Goal: Information Seeking & Learning: Find specific page/section

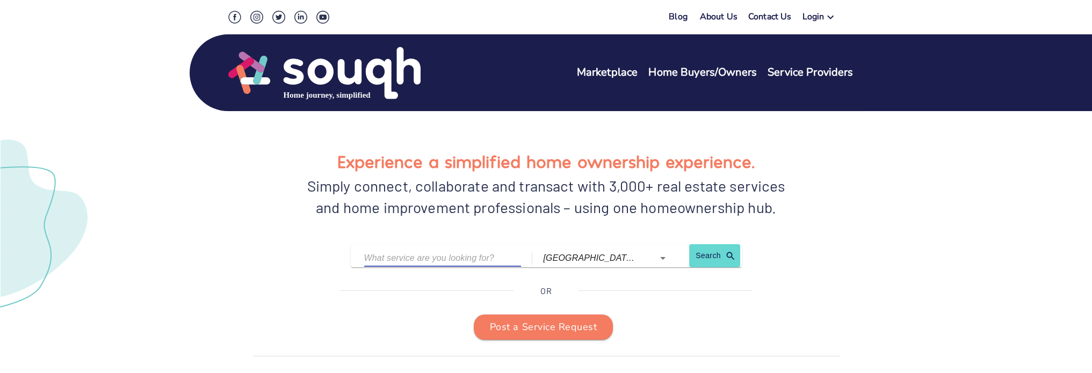
drag, startPoint x: 494, startPoint y: 262, endPoint x: 508, endPoint y: 261, distance: 13.5
click at [501, 262] on input "text" at bounding box center [434, 258] width 141 height 17
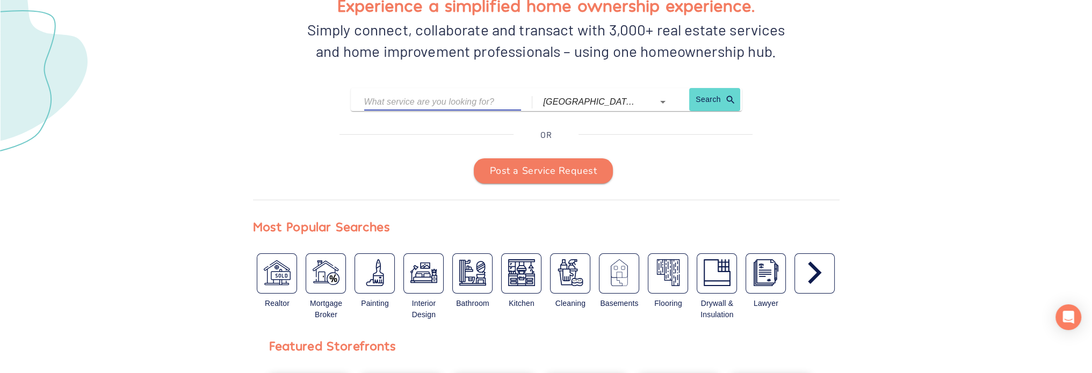
scroll to position [215, 0]
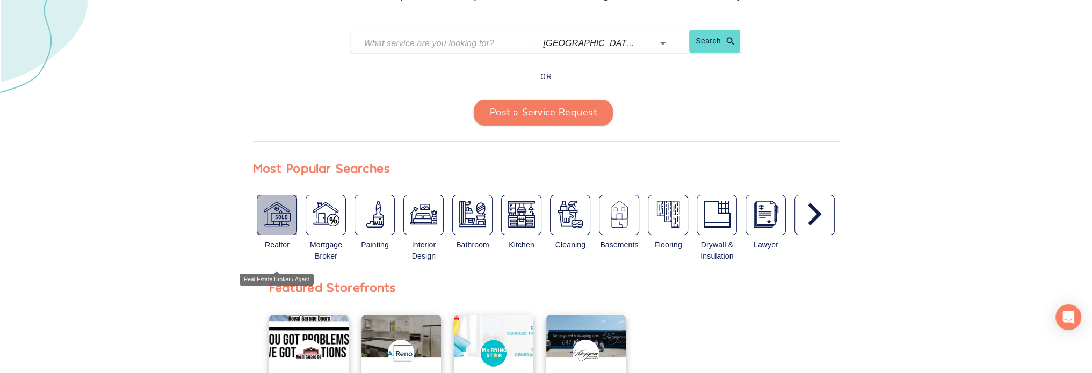
click at [294, 228] on div "button" at bounding box center [277, 215] width 40 height 40
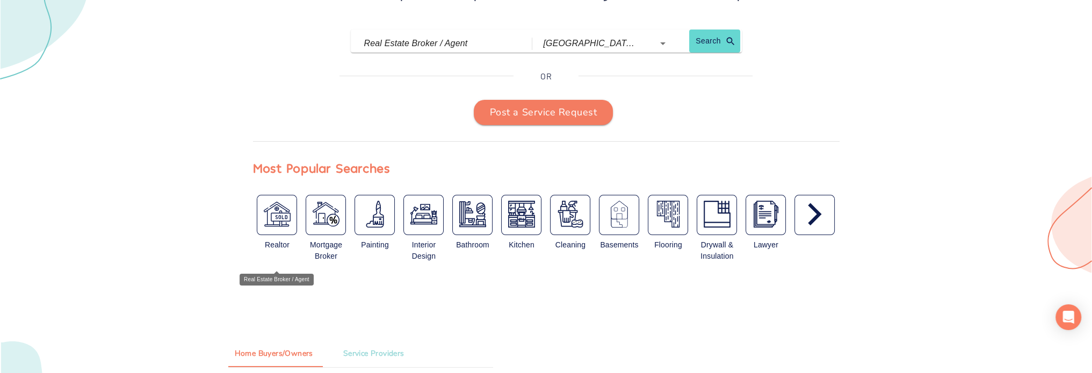
type input "Real Estate Broker / Agent"
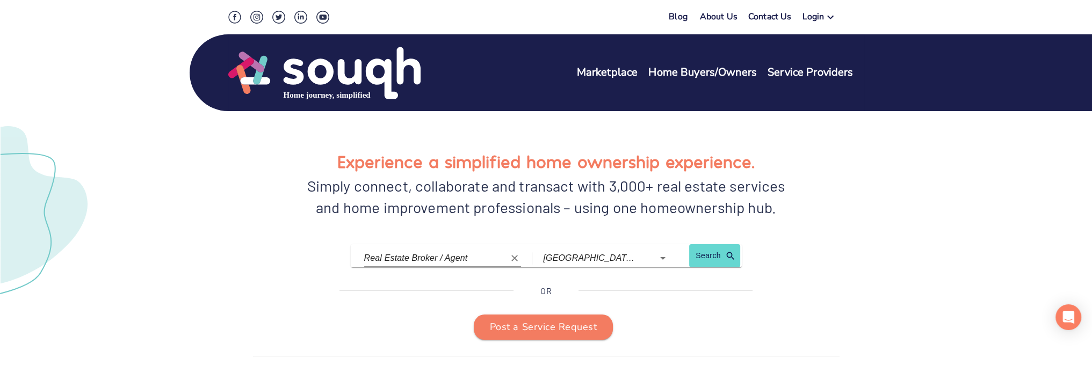
scroll to position [0, 0]
click at [719, 251] on span "Search" at bounding box center [715, 255] width 38 height 13
click at [677, 16] on link "Blog" at bounding box center [678, 17] width 19 height 12
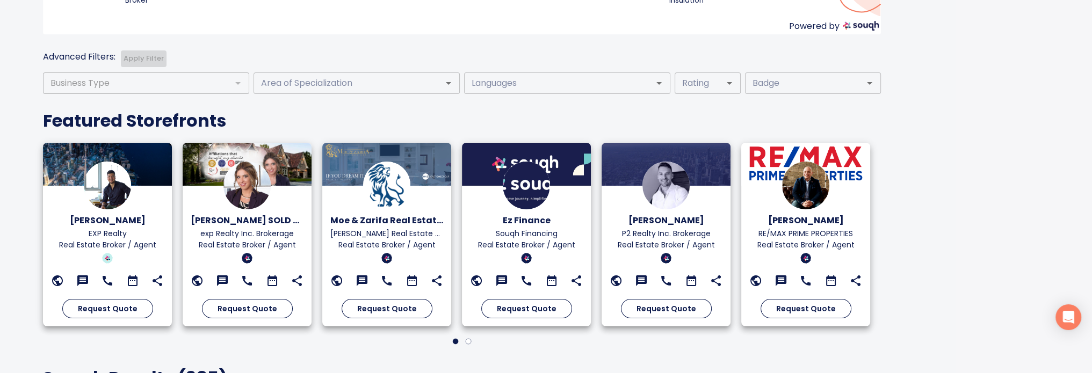
scroll to position [322, 0]
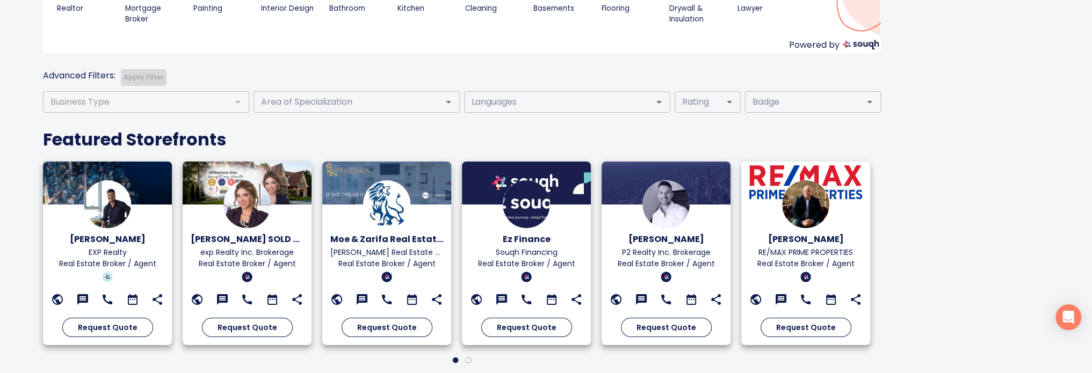
click at [236, 103] on div at bounding box center [237, 102] width 14 height 15
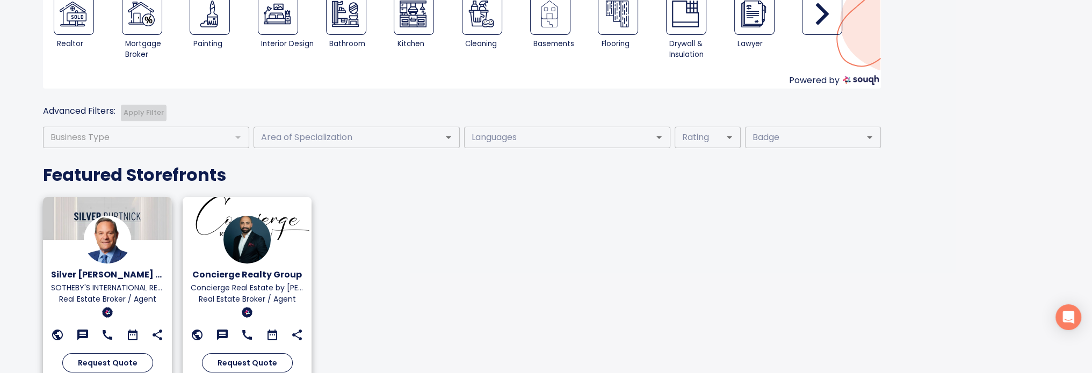
scroll to position [269, 0]
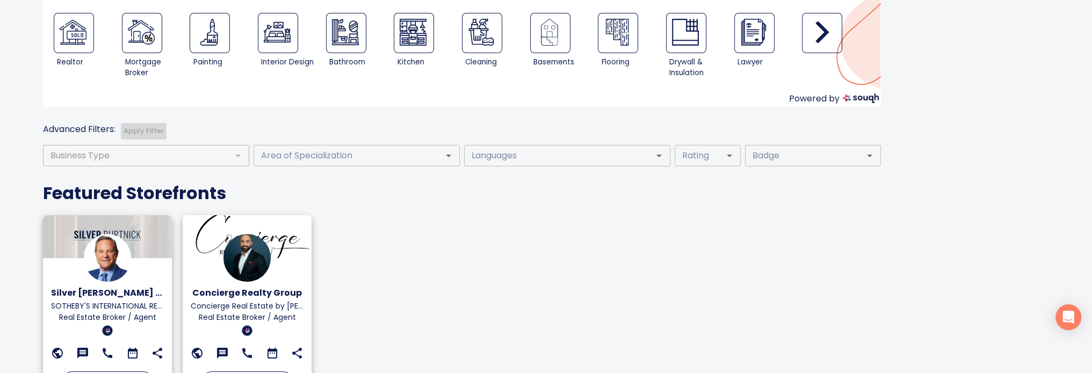
click at [233, 162] on div at bounding box center [237, 155] width 14 height 15
click at [344, 158] on input "Area of Specialization" at bounding box center [341, 155] width 168 height 15
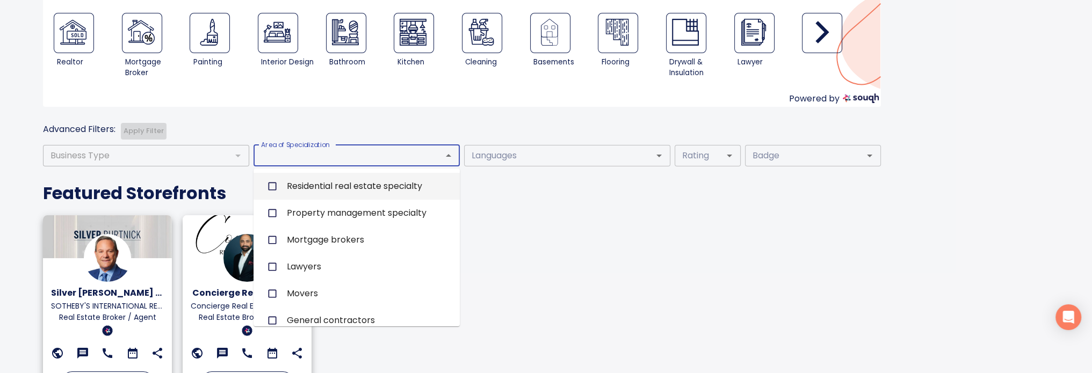
click at [330, 194] on li "Residential real estate specialty" at bounding box center [357, 186] width 206 height 27
checkbox input "true"
click at [240, 158] on div at bounding box center [237, 155] width 14 height 15
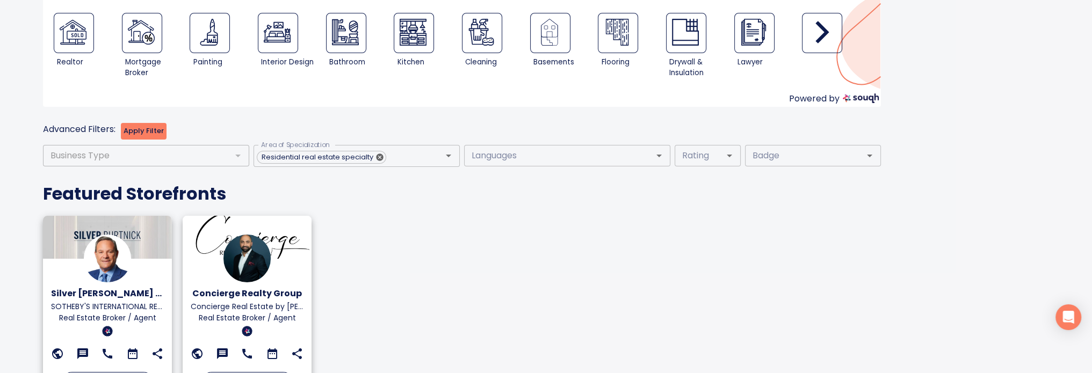
click at [437, 122] on div "Find the perfect service provider for you Real Estate Broker / Agent toronto (O…" at bounding box center [462, 301] width 838 height 1105
click at [720, 161] on div at bounding box center [722, 155] width 28 height 15
click at [731, 157] on icon "Open" at bounding box center [729, 155] width 13 height 13
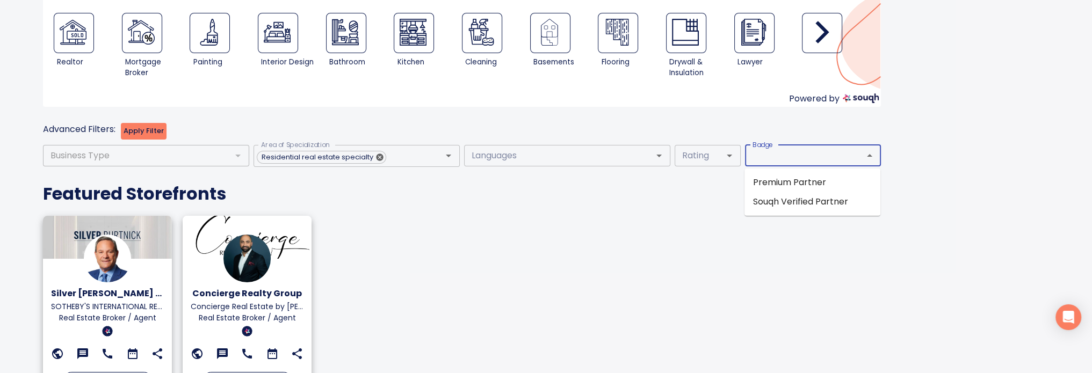
drag, startPoint x: 829, startPoint y: 156, endPoint x: 850, endPoint y: 157, distance: 21.0
click at [832, 156] on input "Badge" at bounding box center [797, 155] width 98 height 15
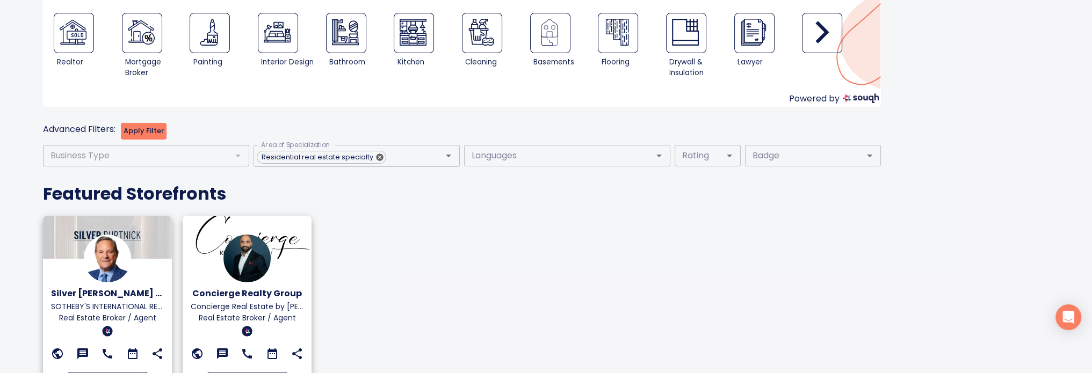
click at [603, 257] on div "Silver Burtnick & Associates SOTHEBY'S INTERNATIONAL REALTY CANADA Real Estate …" at bounding box center [456, 308] width 838 height 197
click at [236, 157] on div at bounding box center [237, 155] width 14 height 15
click at [236, 156] on div at bounding box center [237, 155] width 14 height 15
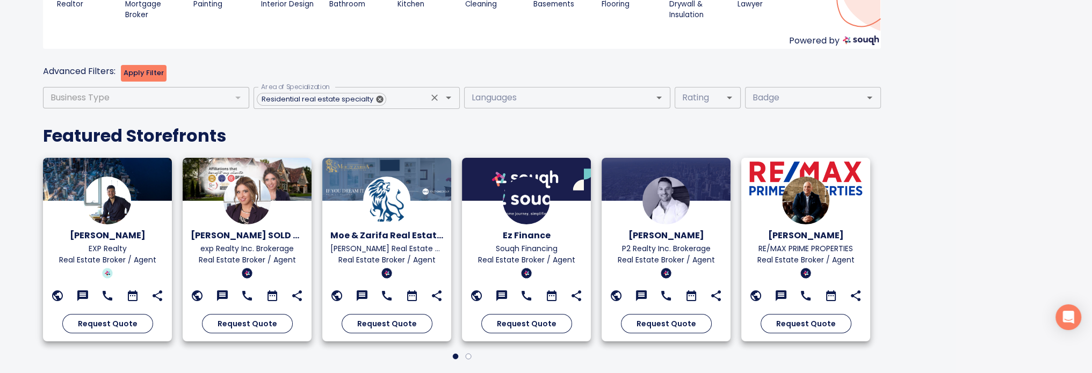
scroll to position [322, 0]
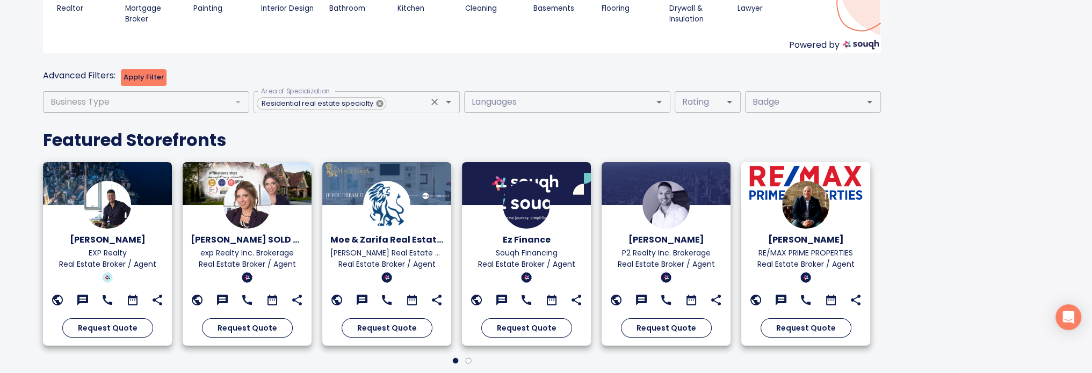
click at [375, 105] on icon at bounding box center [379, 103] width 9 height 9
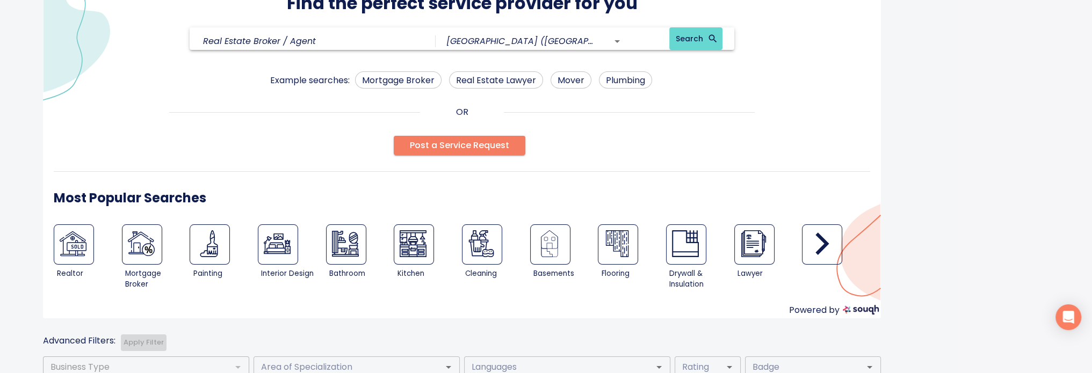
scroll to position [0, 0]
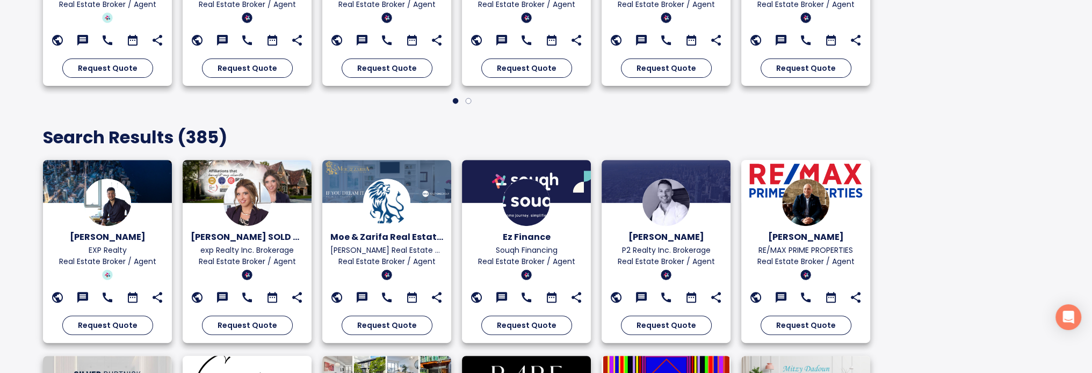
scroll to position [548, 0]
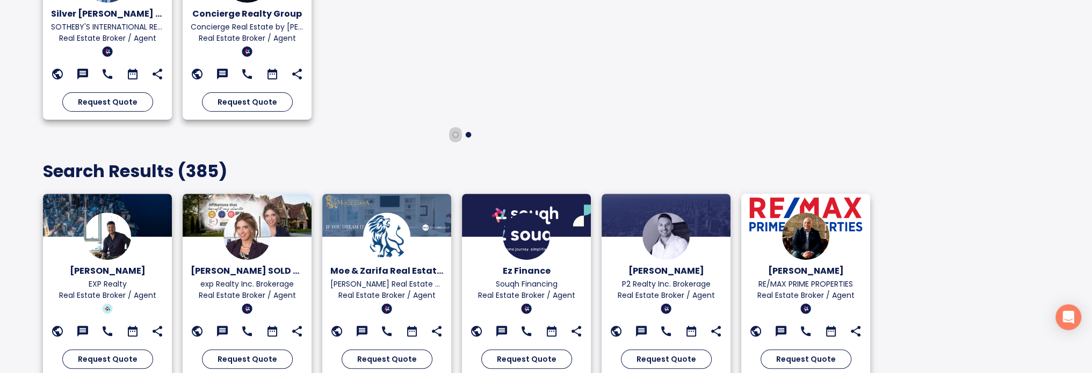
click at [458, 133] on icon "button" at bounding box center [455, 134] width 5 height 5
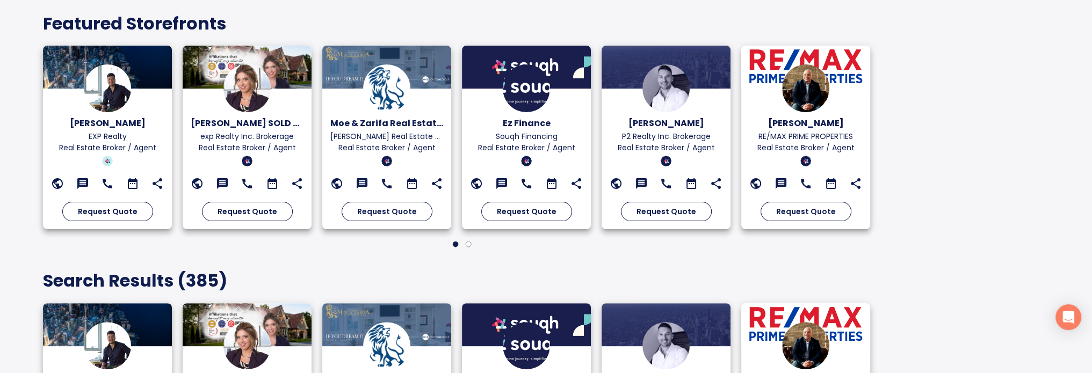
scroll to position [440, 0]
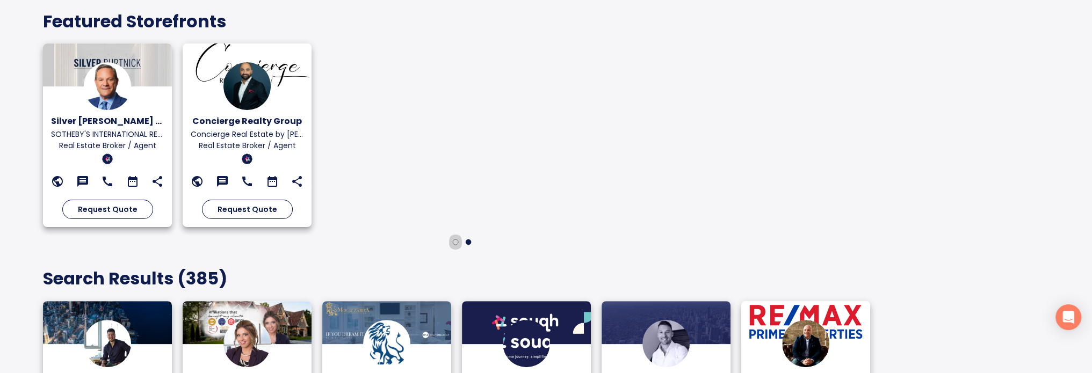
click at [452, 244] on icon "button" at bounding box center [455, 242] width 6 height 13
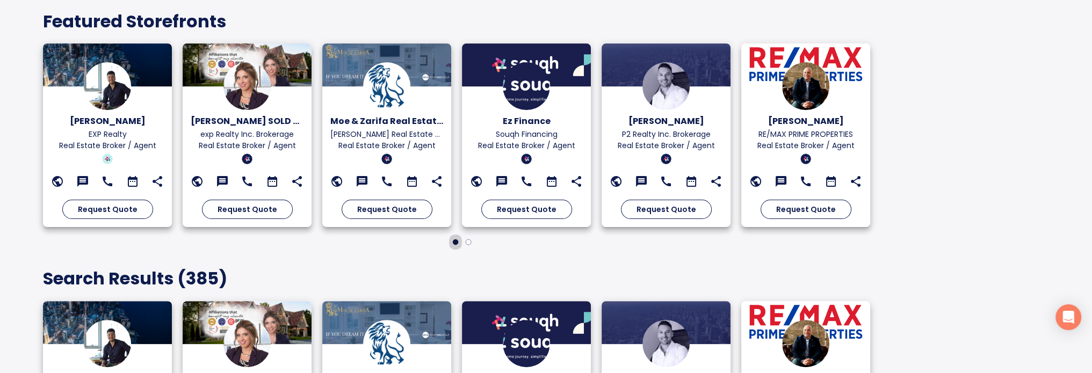
click at [456, 241] on icon "button" at bounding box center [455, 242] width 5 height 5
click at [470, 242] on icon "button" at bounding box center [468, 242] width 5 height 5
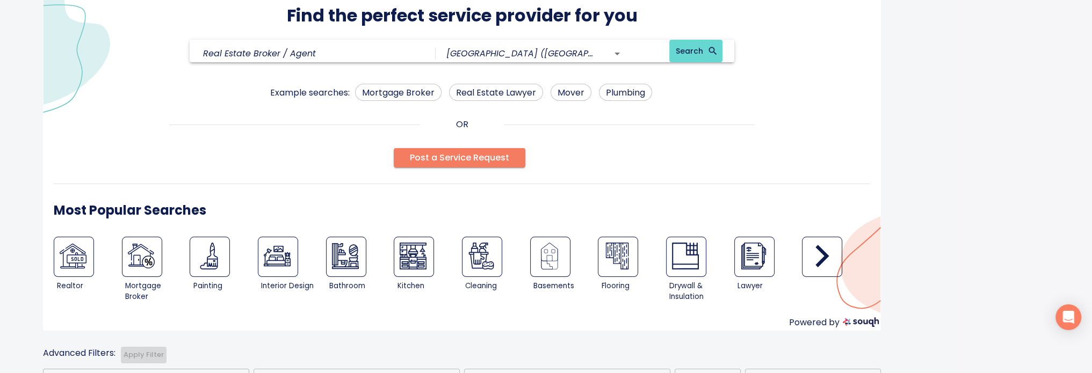
scroll to position [0, 0]
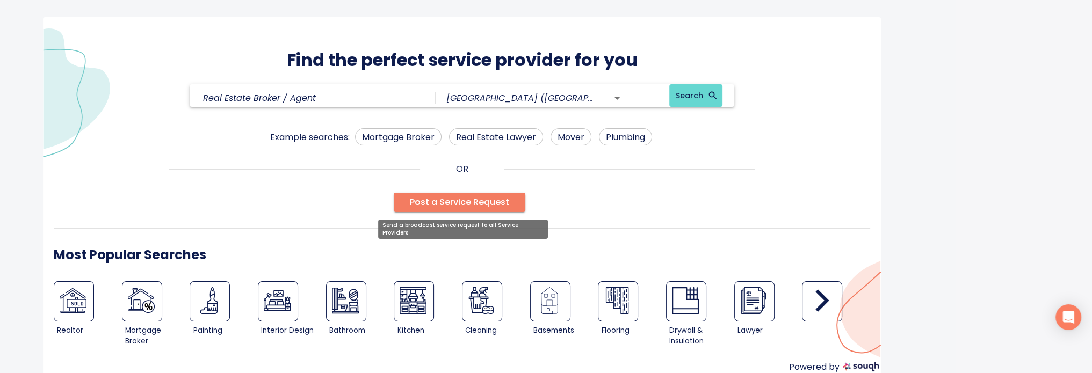
click at [478, 201] on span "Post a Service Request" at bounding box center [459, 202] width 99 height 15
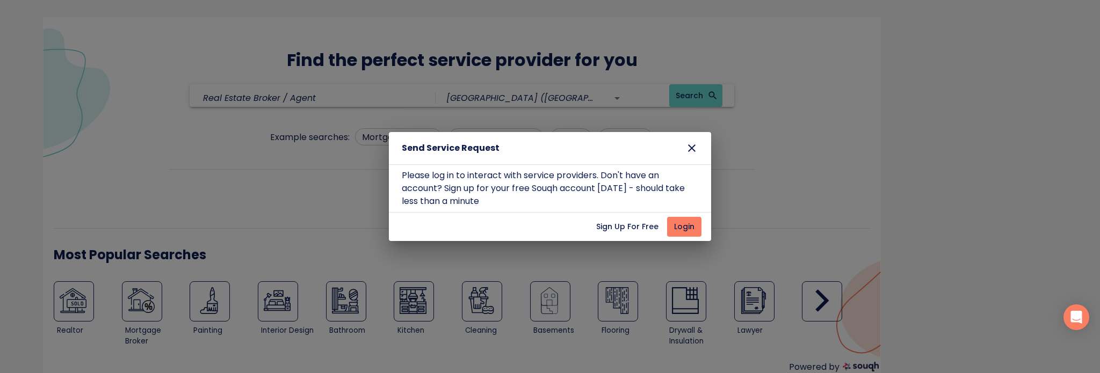
click at [688, 150] on icon "button" at bounding box center [691, 148] width 13 height 13
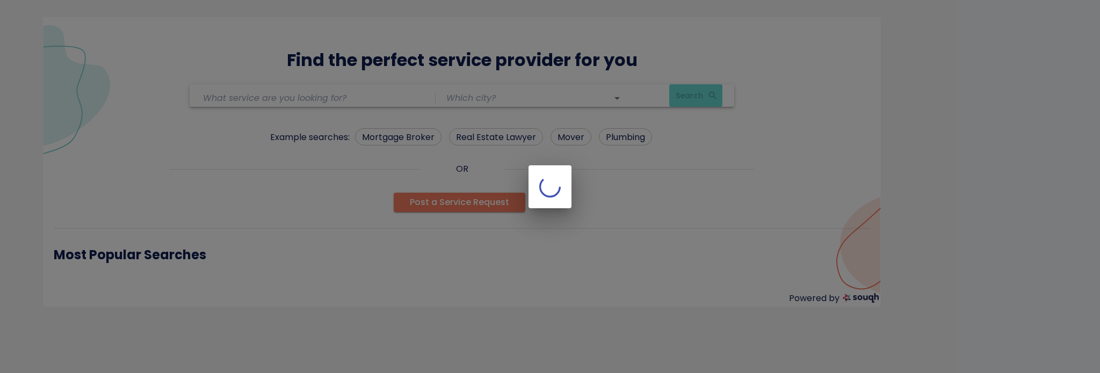
type input "Kitchen Remodeling"
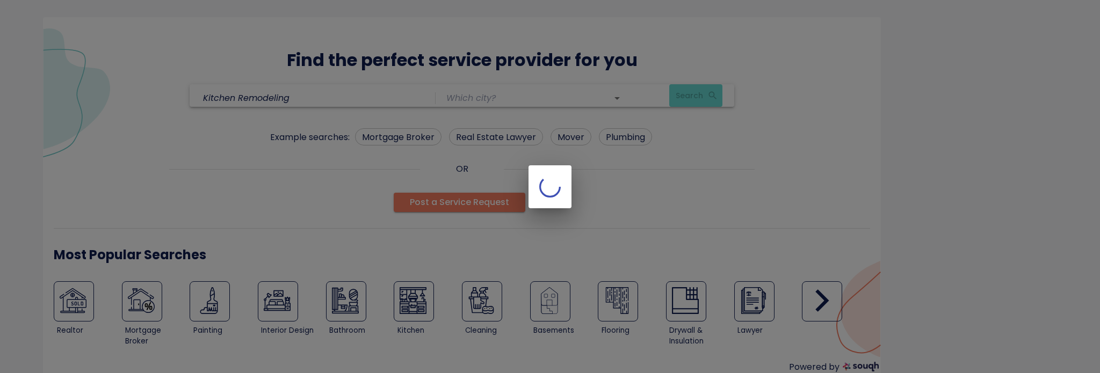
type input "[GEOGRAPHIC_DATA] ([GEOGRAPHIC_DATA])"
